Goal: Information Seeking & Learning: Learn about a topic

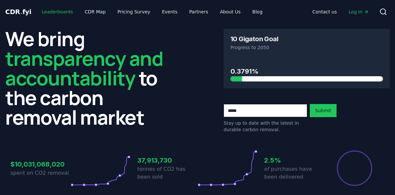
click at [56, 11] on link "Leaderboards" at bounding box center [58, 12] width 42 height 12
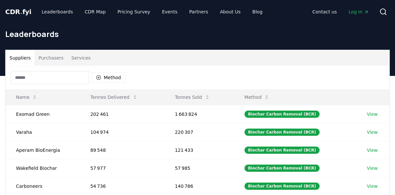
click at [60, 78] on input at bounding box center [50, 77] width 78 height 13
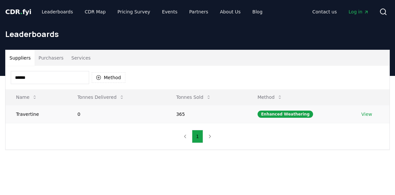
type input "******"
click at [185, 112] on link "View" at bounding box center [367, 114] width 11 height 7
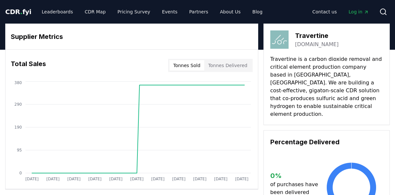
click at [233, 64] on button "Tonnes Delivered" at bounding box center [228, 65] width 47 height 10
click at [194, 68] on button "Tonnes Sold" at bounding box center [187, 65] width 35 height 10
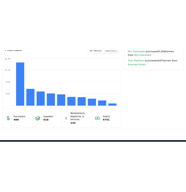
scroll to position [560, 0]
